Goal: Task Accomplishment & Management: Manage account settings

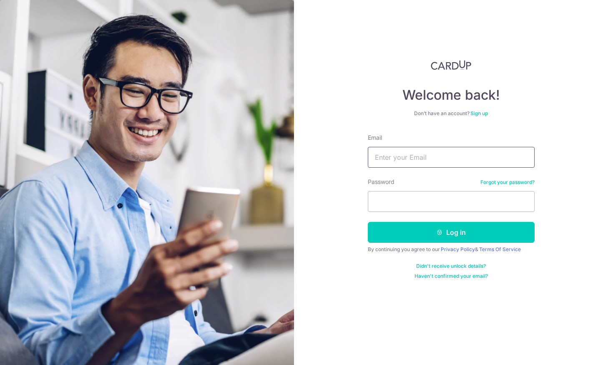
type input "[EMAIL_ADDRESS][DOMAIN_NAME]"
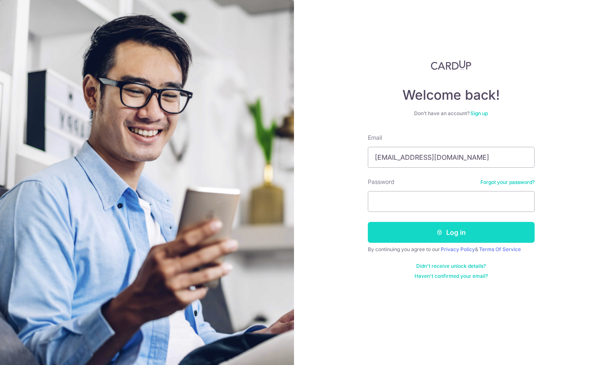
click at [446, 238] on button "Log in" at bounding box center [451, 232] width 167 height 21
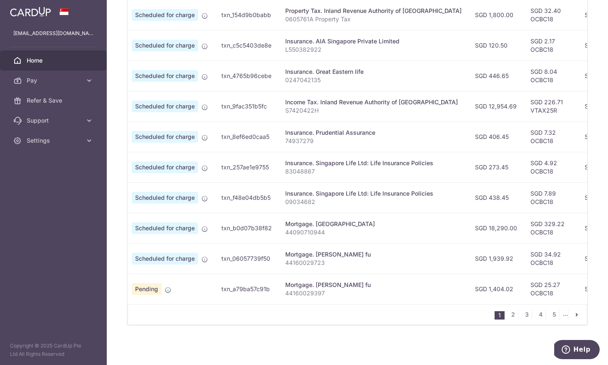
scroll to position [280, 0]
click at [515, 315] on link "2" at bounding box center [513, 315] width 10 height 10
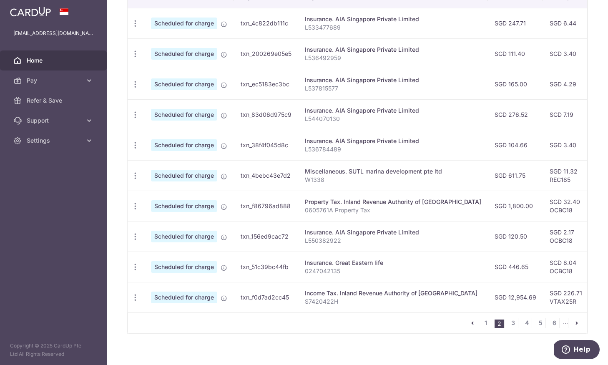
scroll to position [269, 0]
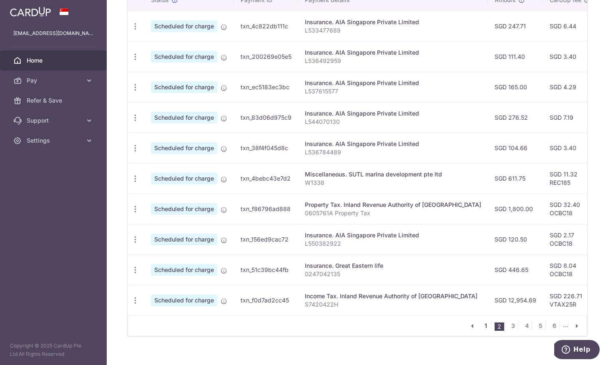
click at [488, 327] on link "1" at bounding box center [486, 326] width 10 height 10
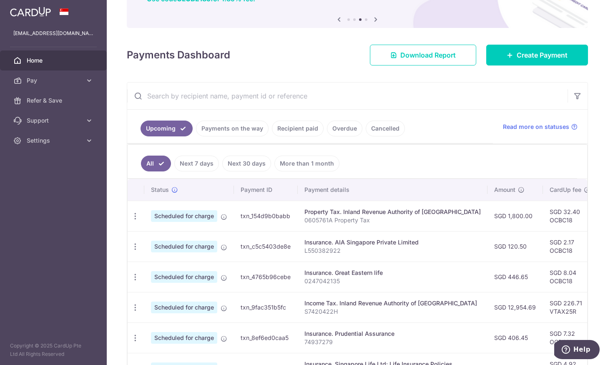
scroll to position [80, 0]
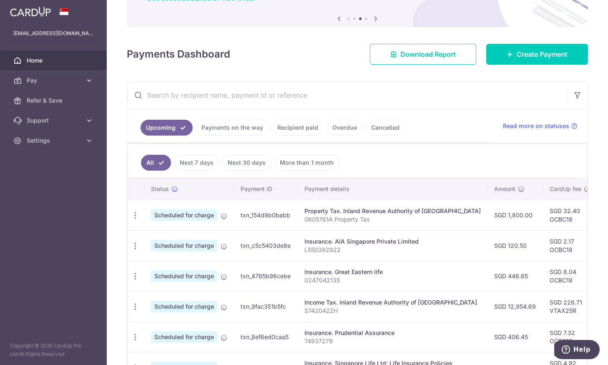
click at [373, 125] on link "Cancelled" at bounding box center [385, 128] width 39 height 16
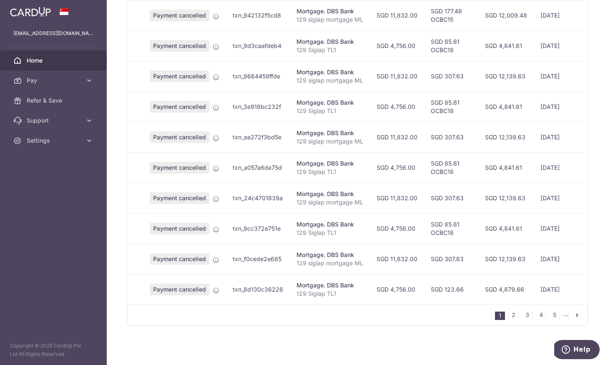
scroll to position [245, 0]
click at [555, 315] on link "5" at bounding box center [555, 315] width 10 height 10
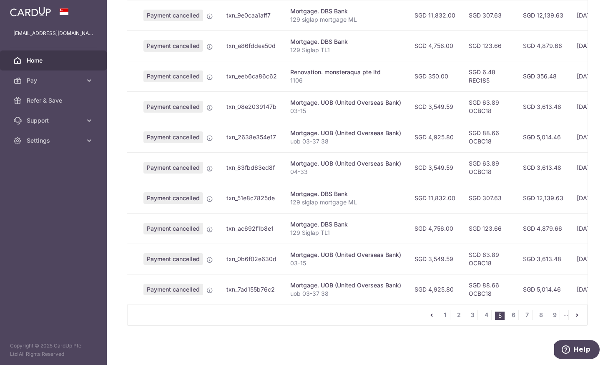
scroll to position [0, 6]
click at [487, 317] on link "4" at bounding box center [487, 315] width 10 height 10
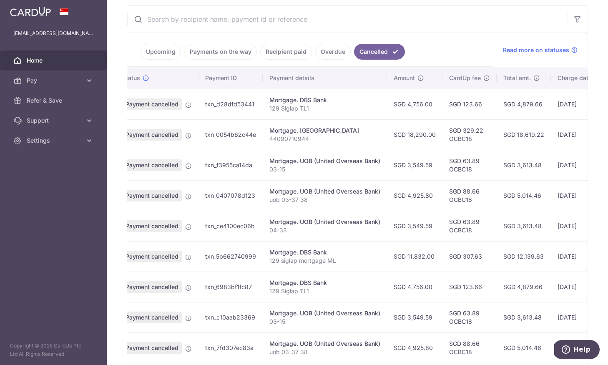
scroll to position [0, 28]
click at [150, 51] on link "Upcoming" at bounding box center [161, 52] width 40 height 16
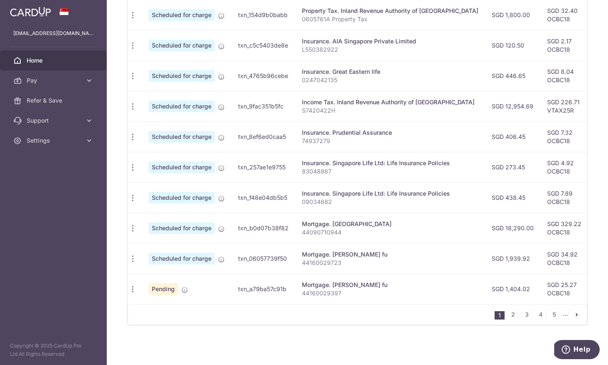
scroll to position [280, 0]
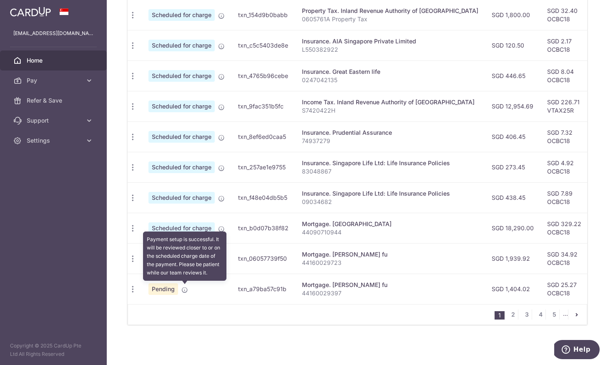
click at [184, 291] on icon at bounding box center [185, 290] width 7 height 7
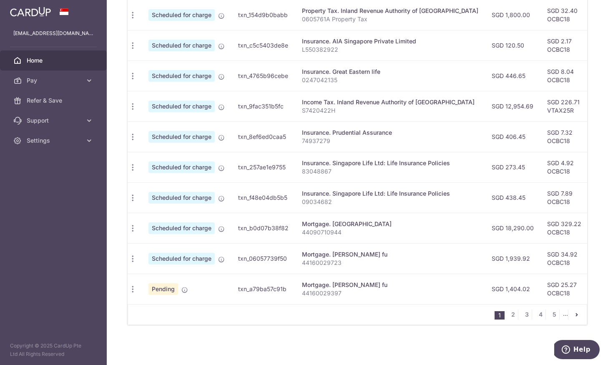
click at [165, 290] on span "Pending" at bounding box center [164, 289] width 30 height 12
click at [131, 291] on icon "button" at bounding box center [133, 289] width 9 height 9
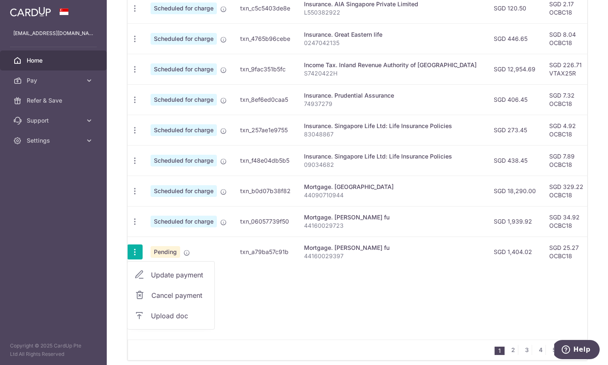
scroll to position [318, 0]
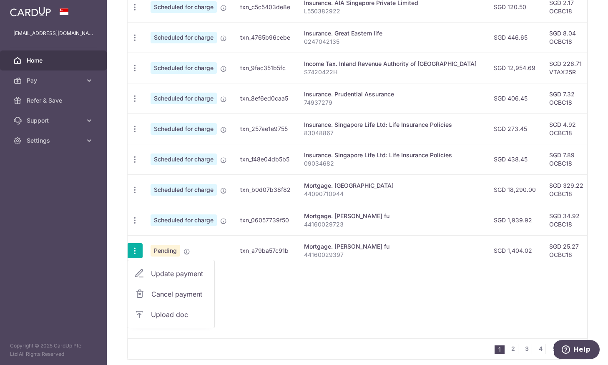
click at [202, 276] on span "Update payment" at bounding box center [179, 274] width 57 height 10
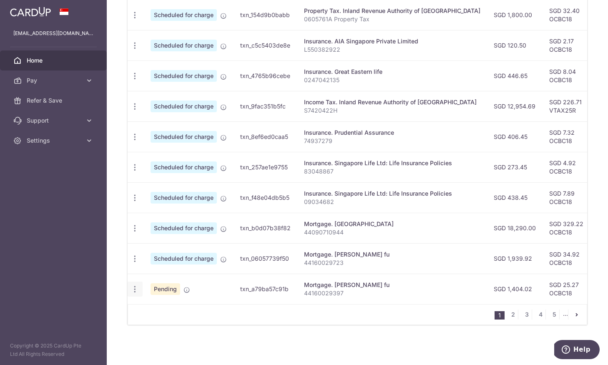
radio input "true"
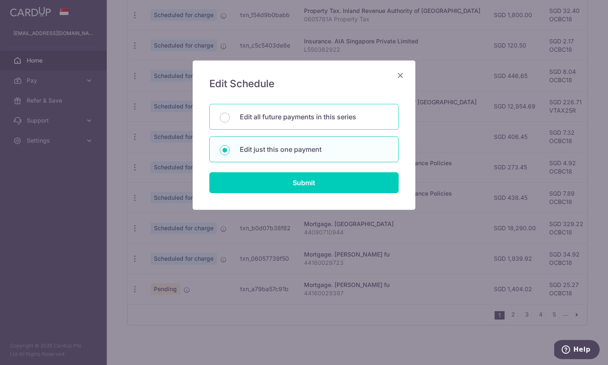
click at [309, 121] on p "Edit all future payments in this series" at bounding box center [314, 117] width 149 height 10
click at [230, 121] on input "Edit all future payments in this series" at bounding box center [225, 118] width 10 height 10
radio input "true"
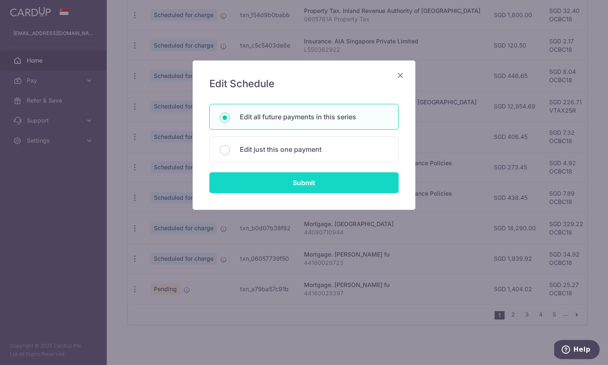
click at [307, 184] on input "Submit" at bounding box center [303, 182] width 189 height 21
radio input "true"
type input "1,404.02"
type input "44160029397"
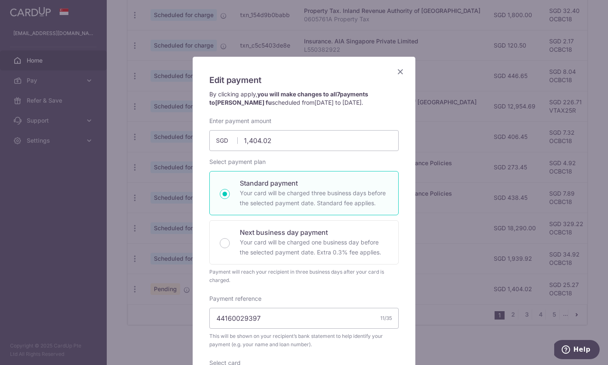
scroll to position [0, 0]
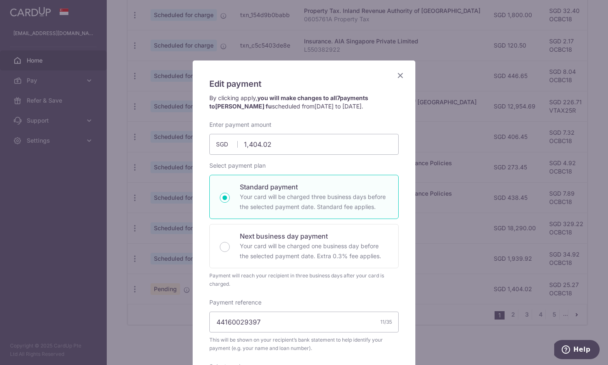
click at [399, 77] on icon "Close" at bounding box center [401, 75] width 10 height 10
